Goal: Book appointment/travel/reservation

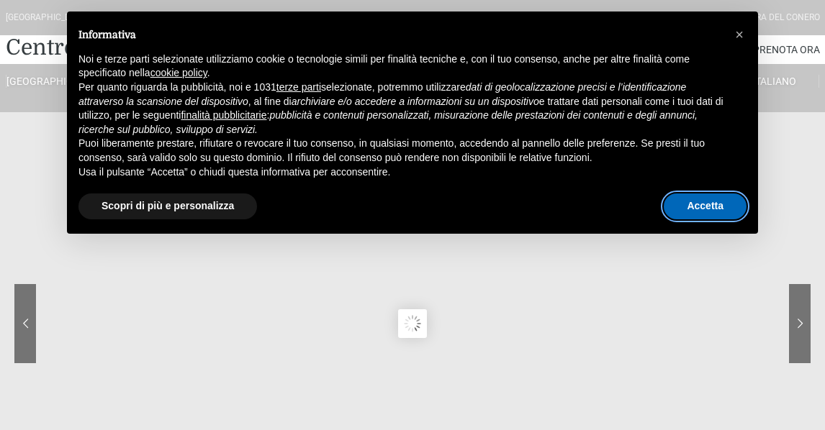
click at [687, 203] on button "Accetta" at bounding box center [705, 207] width 83 height 26
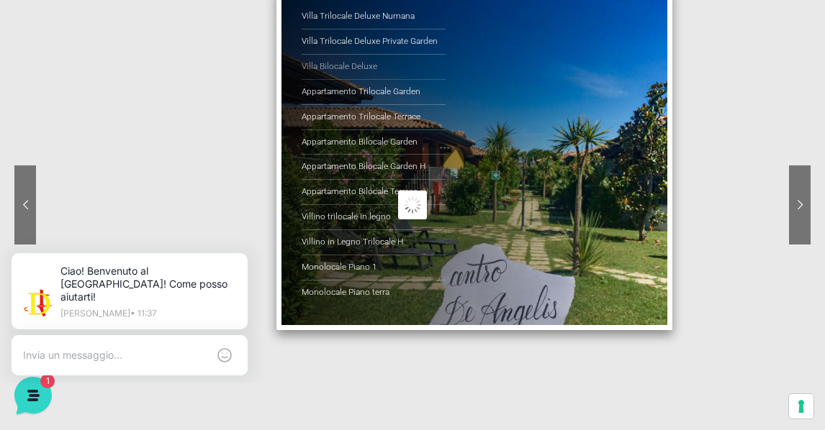
scroll to position [120, 0]
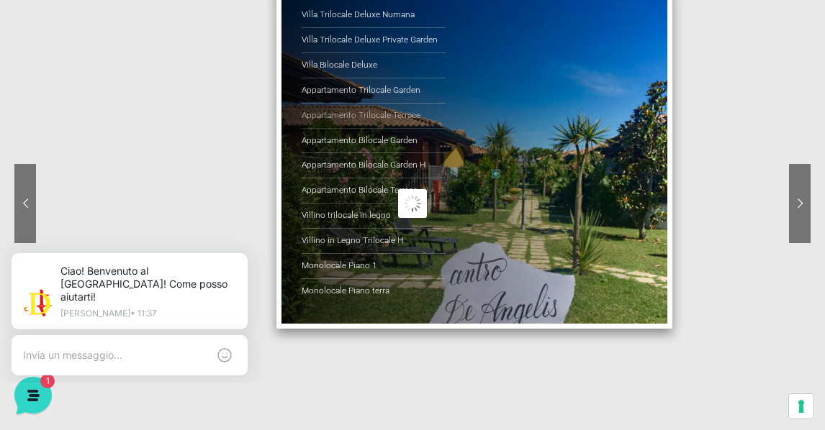
click at [351, 118] on link "Appartamento Trilocale Terrace" at bounding box center [374, 116] width 144 height 25
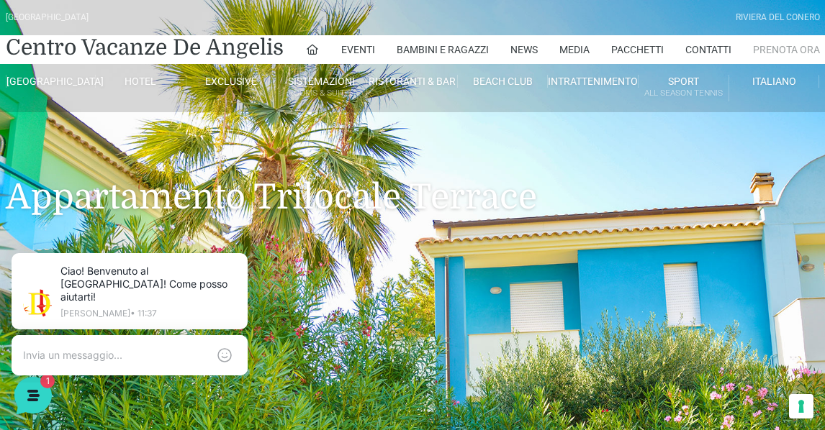
click at [772, 45] on link "Prenota Ora" at bounding box center [786, 49] width 67 height 29
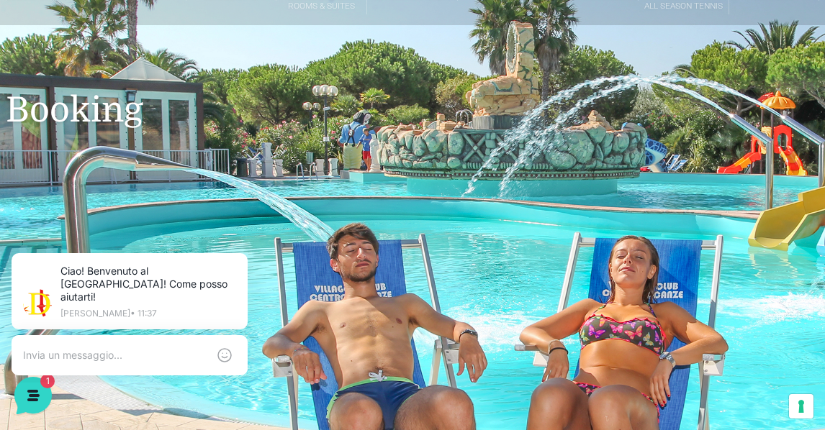
scroll to position [61, 0]
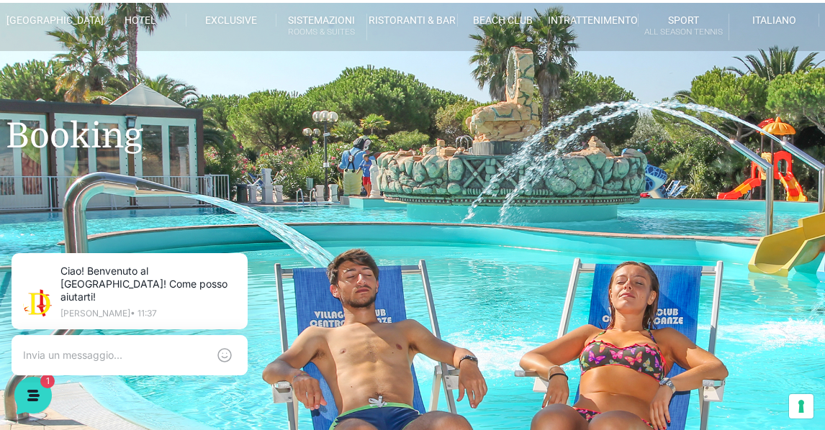
click at [117, 142] on h1 "Booking" at bounding box center [413, 114] width 814 height 127
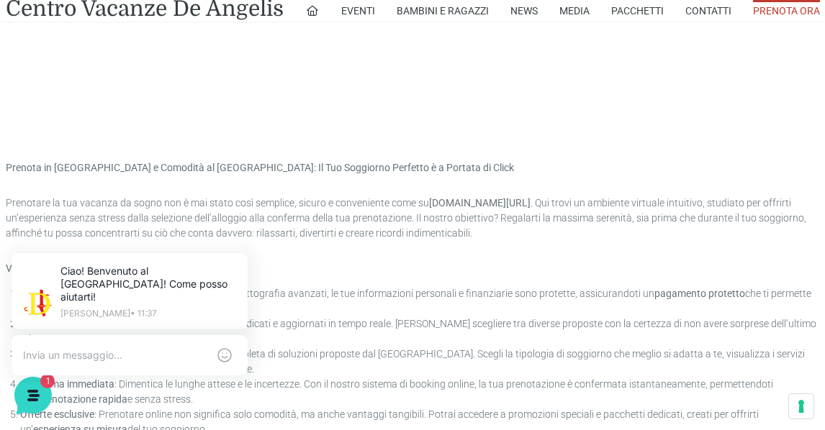
scroll to position [782, 0]
